Goal: Task Accomplishment & Management: Manage account settings

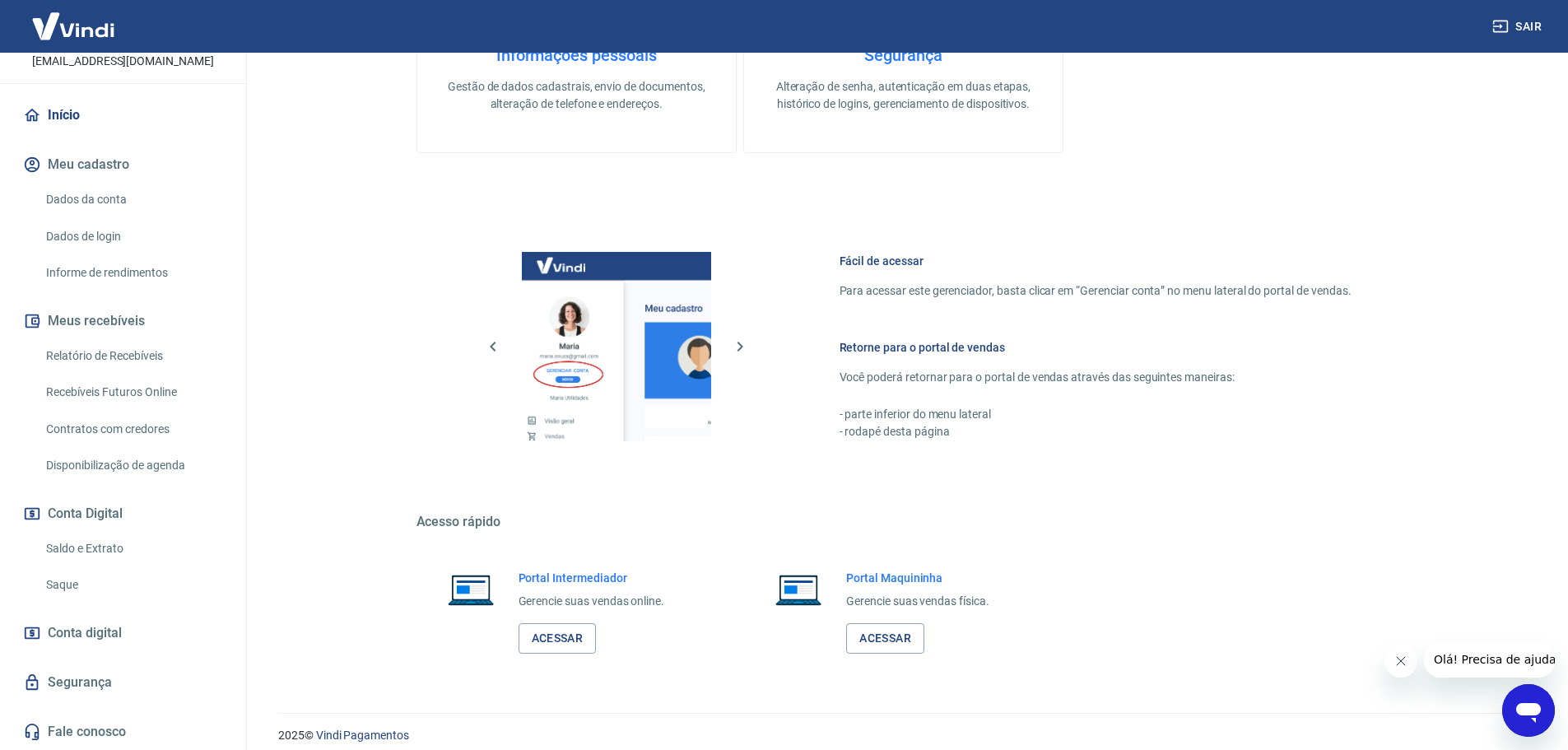
scroll to position [533, 0]
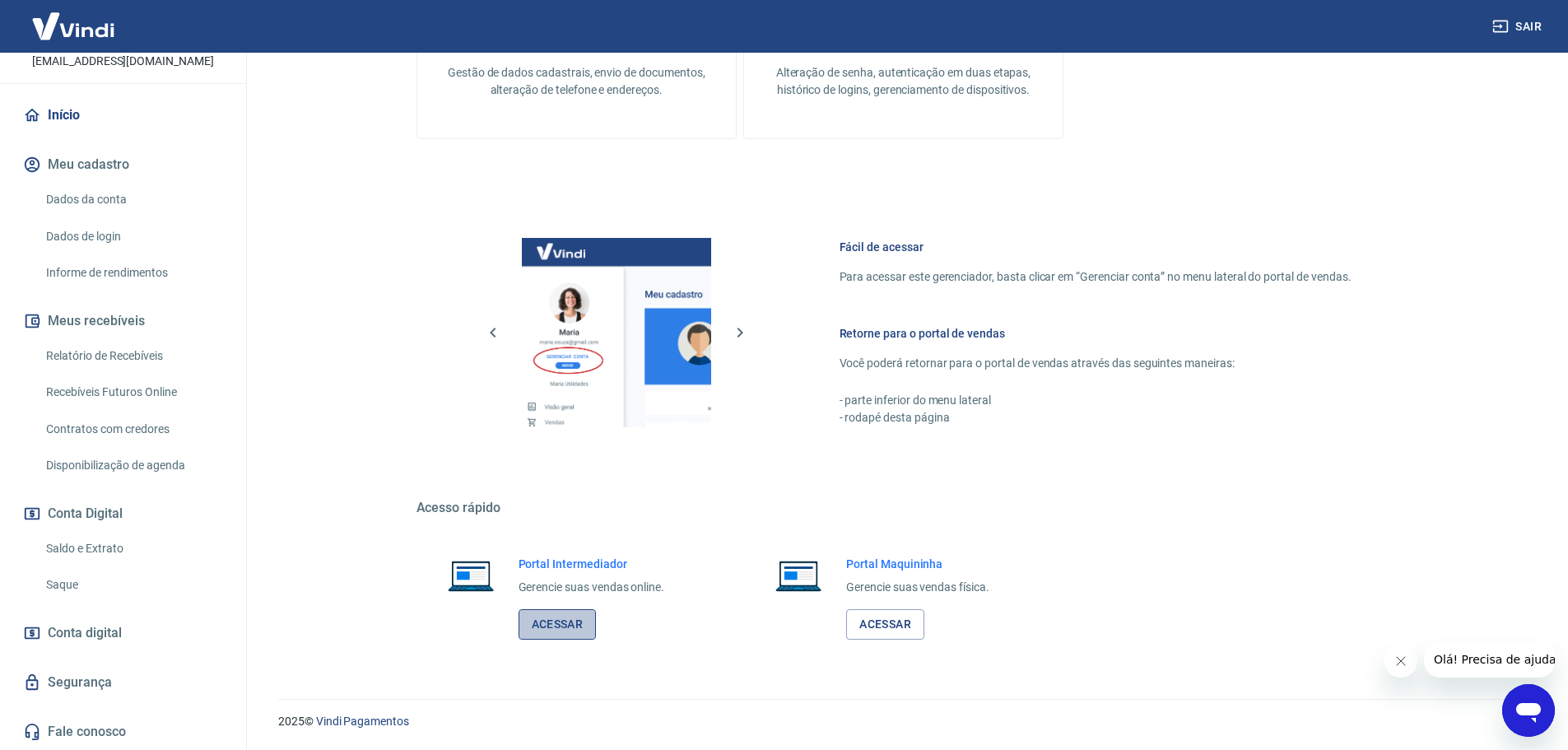
click at [566, 625] on link "Acessar" at bounding box center [557, 625] width 78 height 30
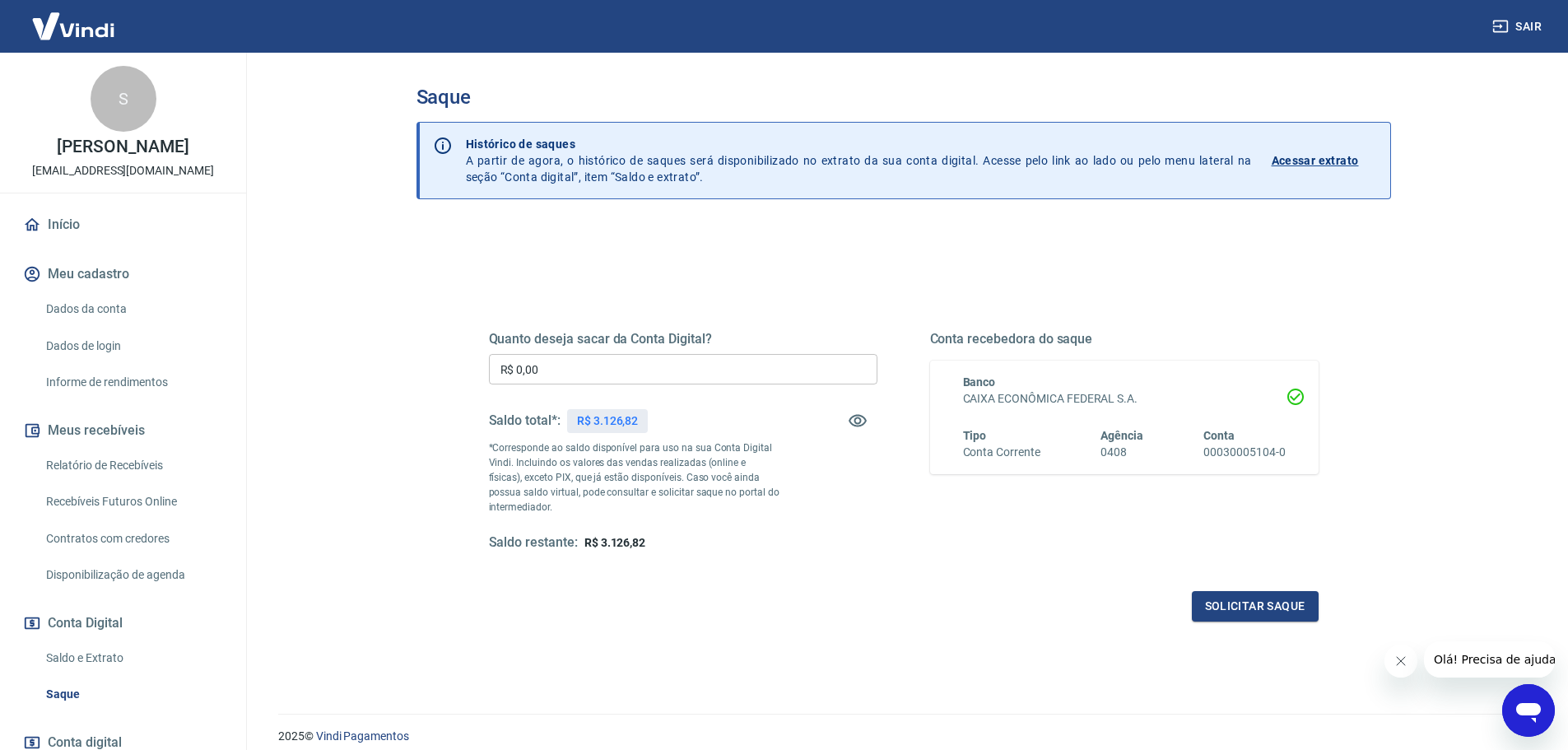
click at [698, 358] on input "R$ 0,00" at bounding box center [683, 369] width 388 height 30
type input "R$ 3.126,82"
click at [1254, 600] on button "Solicitar saque" at bounding box center [1254, 606] width 126 height 30
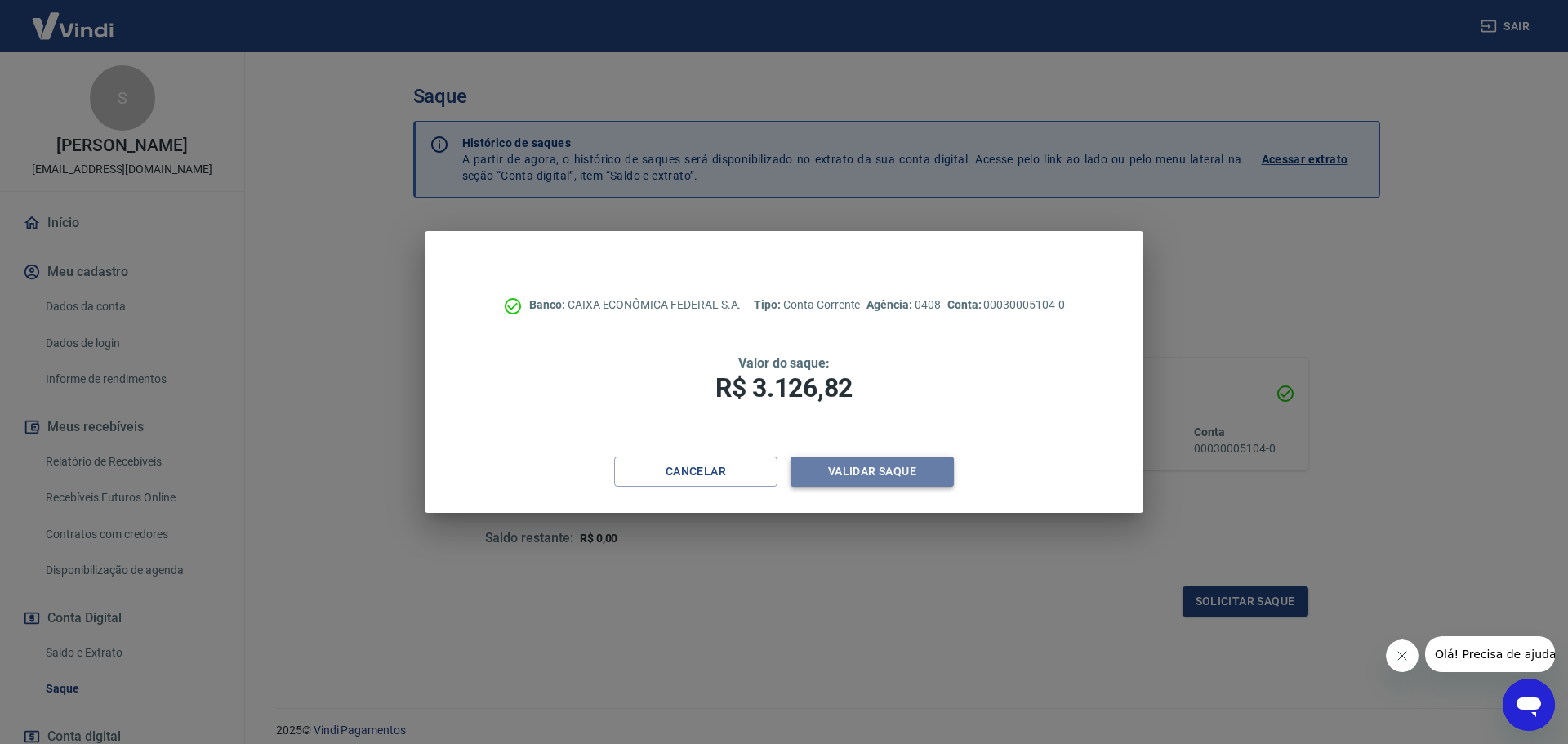
click at [880, 472] on button "Validar saque" at bounding box center [872, 471] width 164 height 30
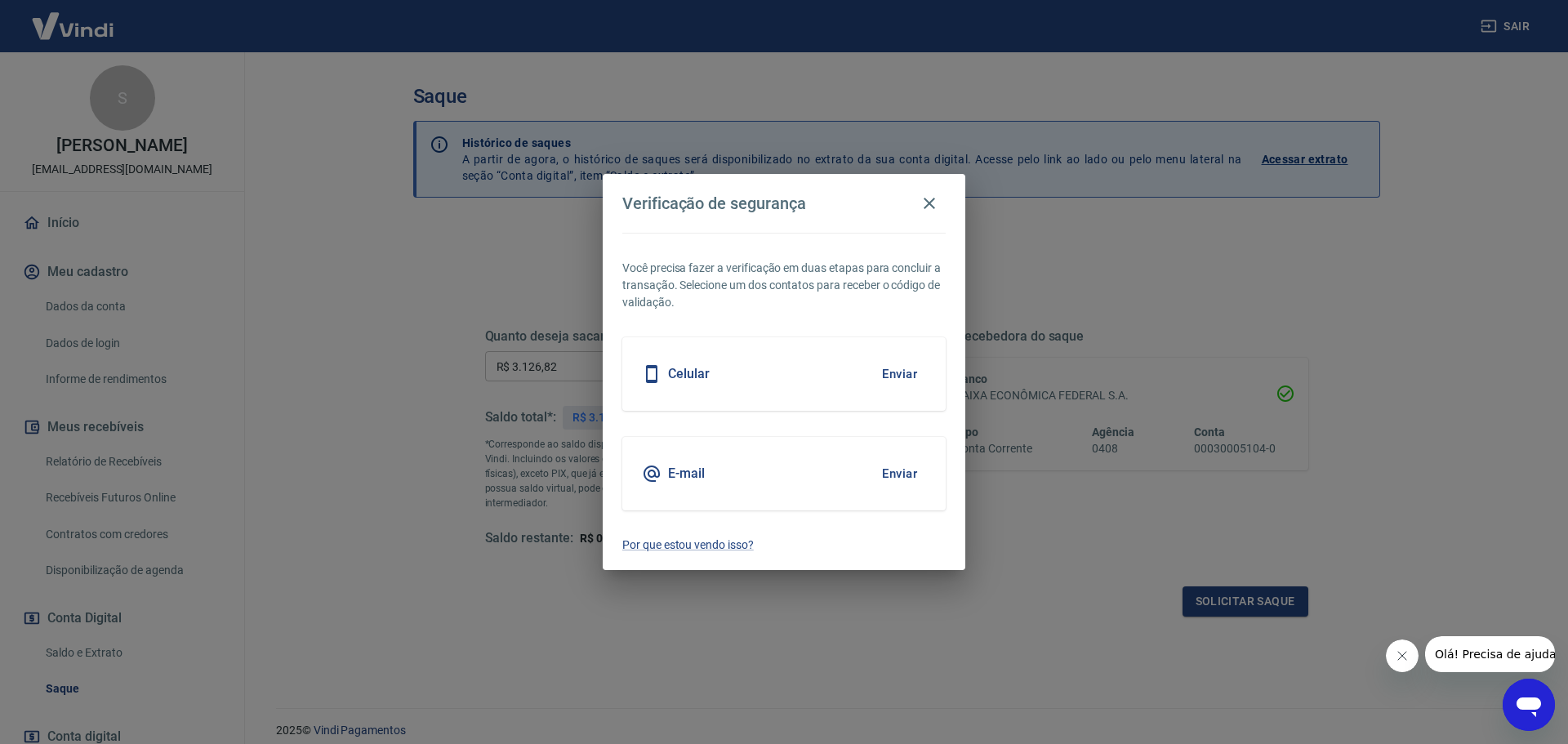
click at [687, 479] on h5 "E-mail" at bounding box center [686, 473] width 36 height 16
click at [896, 474] on button "Enviar" at bounding box center [900, 473] width 53 height 35
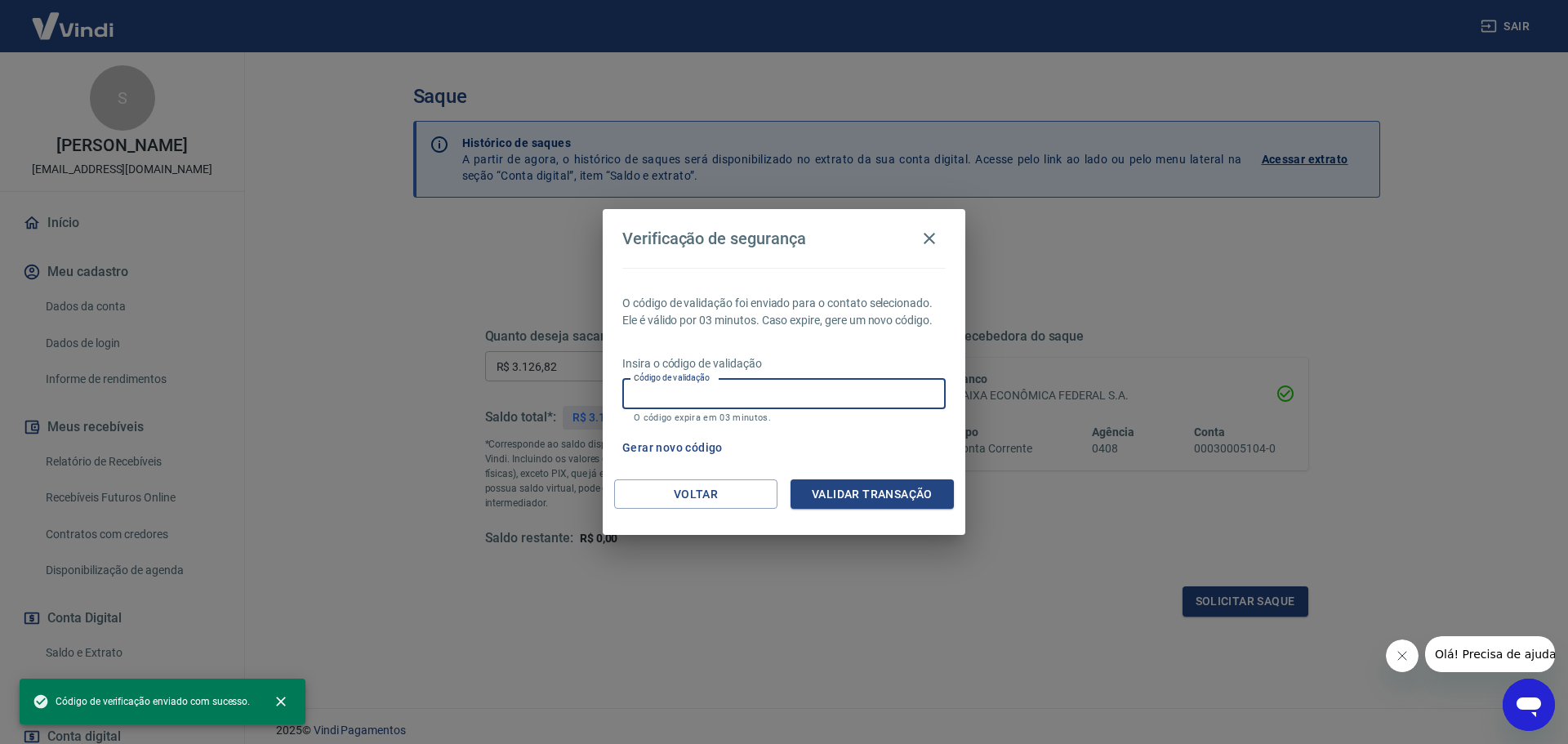
click at [752, 394] on input "Código de validação" at bounding box center [784, 394] width 324 height 30
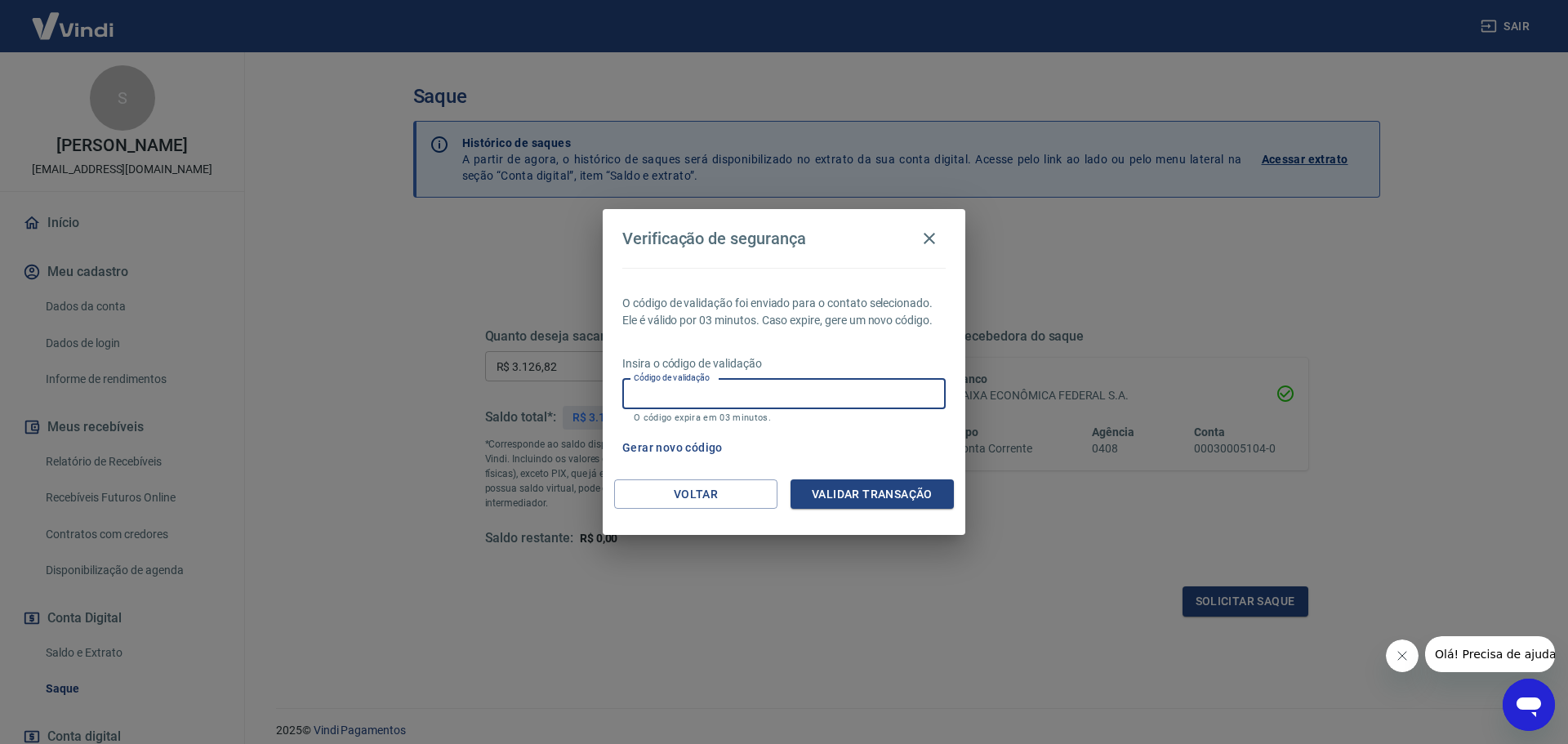
paste input "414928"
type input "414928"
click at [871, 483] on button "Validar transação" at bounding box center [872, 494] width 164 height 30
